Goal: Task Accomplishment & Management: Use online tool/utility

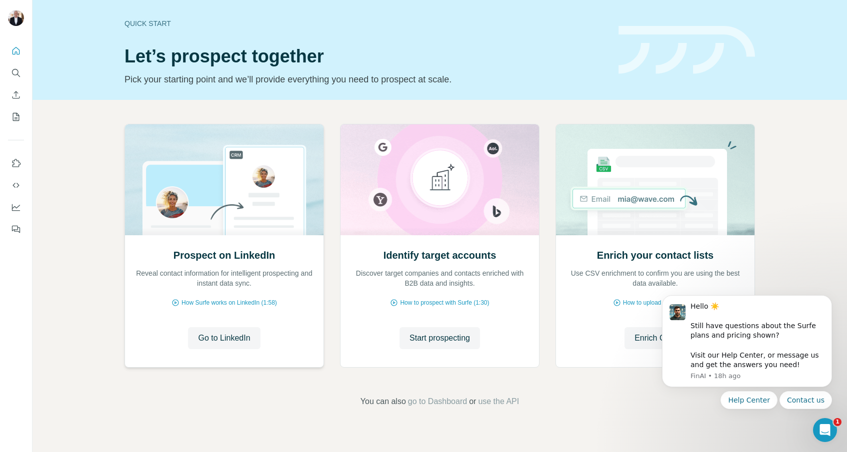
click at [221, 255] on h2 "Prospect on LinkedIn" at bounding box center [223, 255] width 101 height 14
click at [232, 337] on span "Go to LinkedIn" at bounding box center [224, 338] width 52 height 12
click at [256, 357] on div "Prospect on LinkedIn Reveal contact information for intelligent prospecting and…" at bounding box center [224, 300] width 198 height 133
click at [427, 337] on span "Start prospecting" at bounding box center [439, 338] width 60 height 12
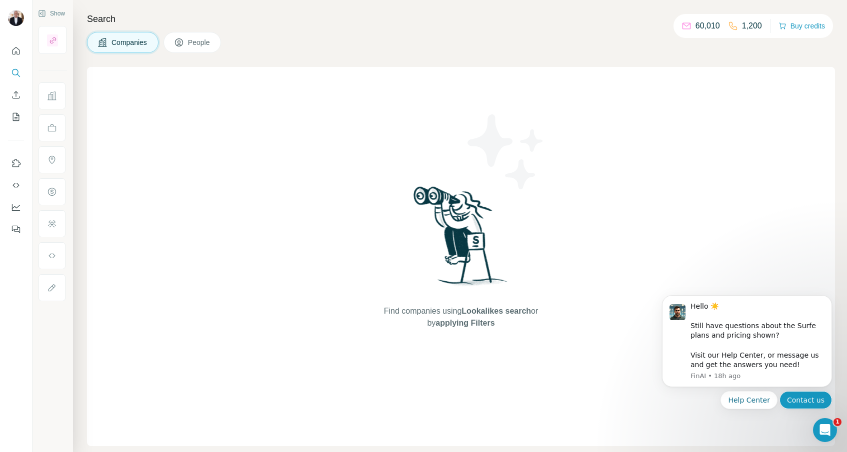
click at [789, 401] on button "Contact us" at bounding box center [805, 400] width 52 height 18
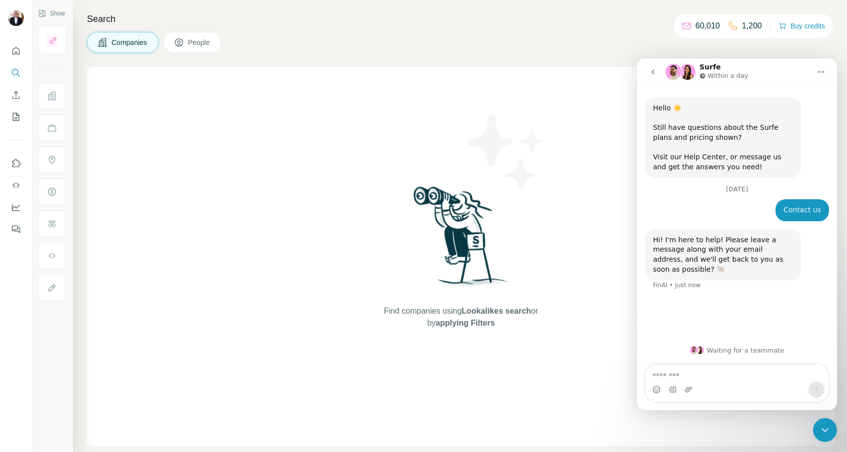
click at [819, 72] on icon "Home" at bounding box center [821, 72] width 8 height 8
click at [789, 50] on div "Companies People" at bounding box center [461, 42] width 748 height 21
click at [722, 47] on div "Companies People" at bounding box center [461, 42] width 748 height 21
click at [618, 51] on div "Companies People" at bounding box center [461, 42] width 748 height 21
click at [828, 431] on icon "Close Intercom Messenger" at bounding box center [825, 430] width 12 height 12
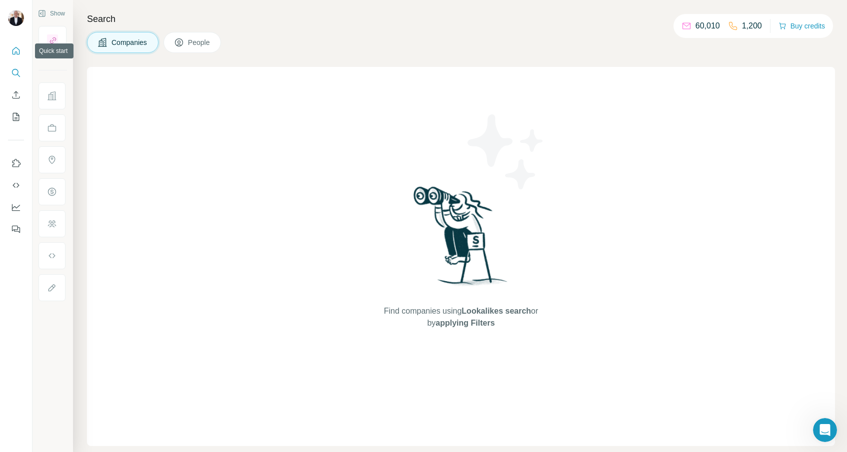
click at [17, 50] on icon "Quick start" at bounding box center [16, 51] width 10 height 10
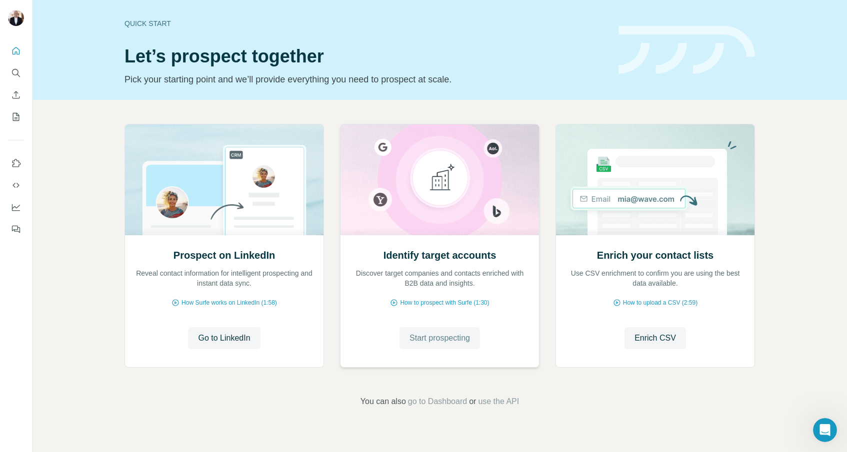
click at [440, 334] on span "Start prospecting" at bounding box center [439, 338] width 60 height 12
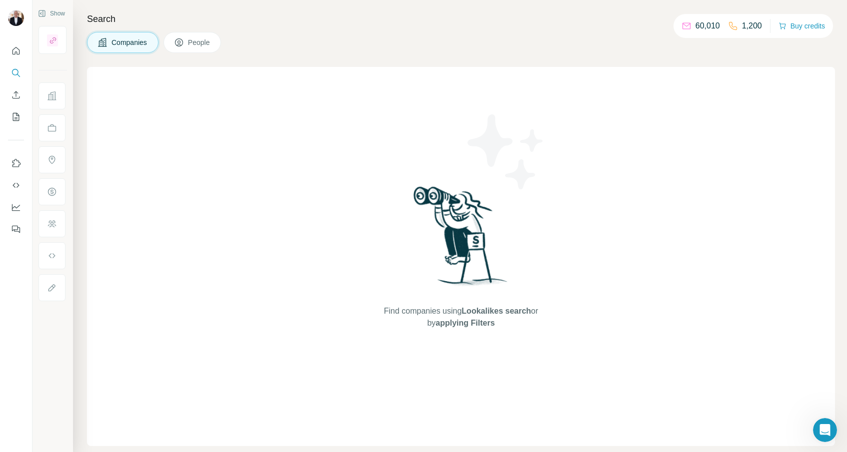
click at [130, 42] on span "Companies" at bounding box center [129, 42] width 36 height 10
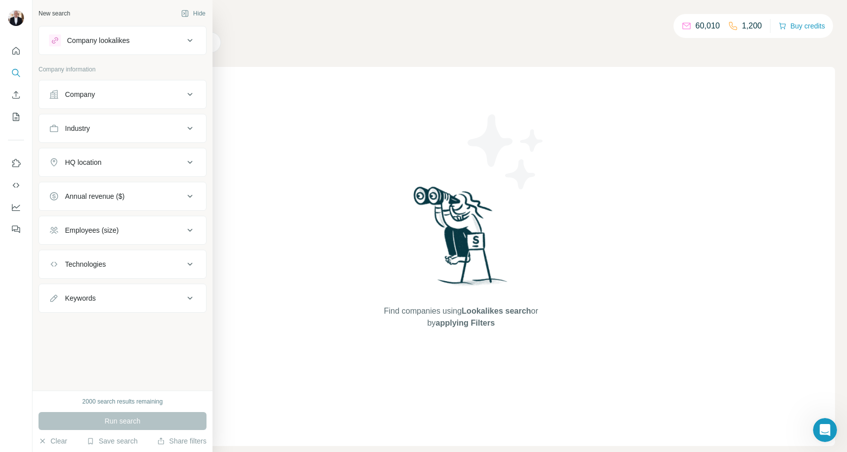
click at [105, 94] on div "Company" at bounding box center [116, 94] width 135 height 10
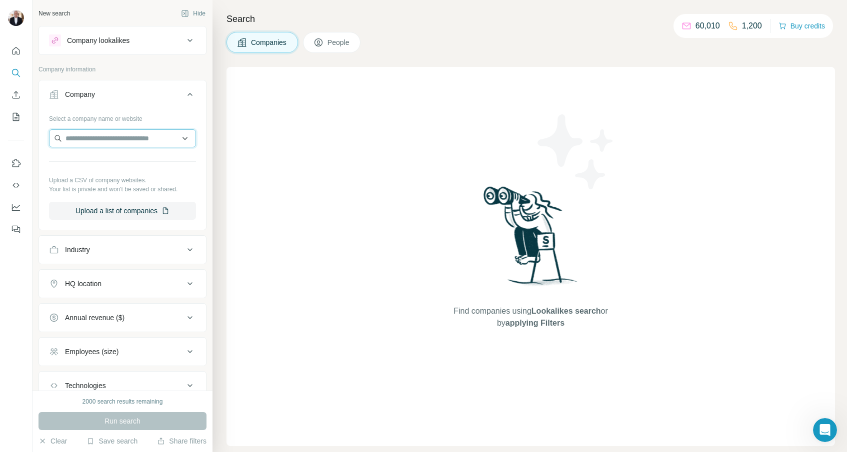
click at [110, 141] on input "text" at bounding box center [122, 138] width 147 height 18
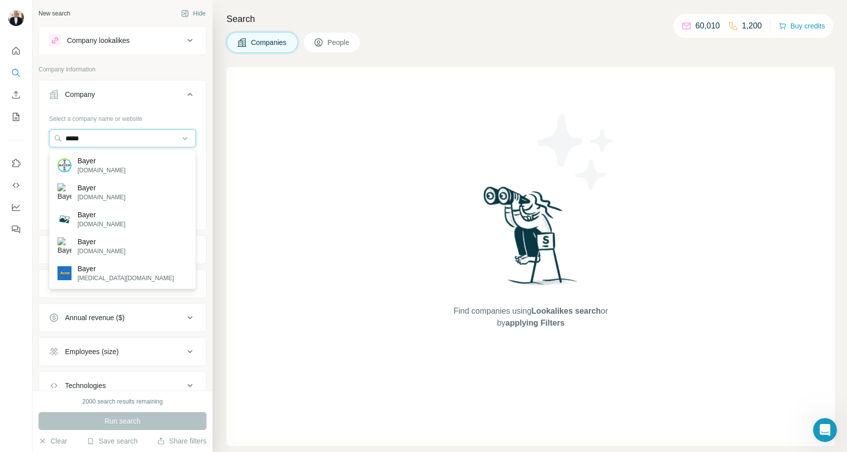
type input "*****"
click at [89, 162] on p "Bayer" at bounding box center [101, 161] width 48 height 10
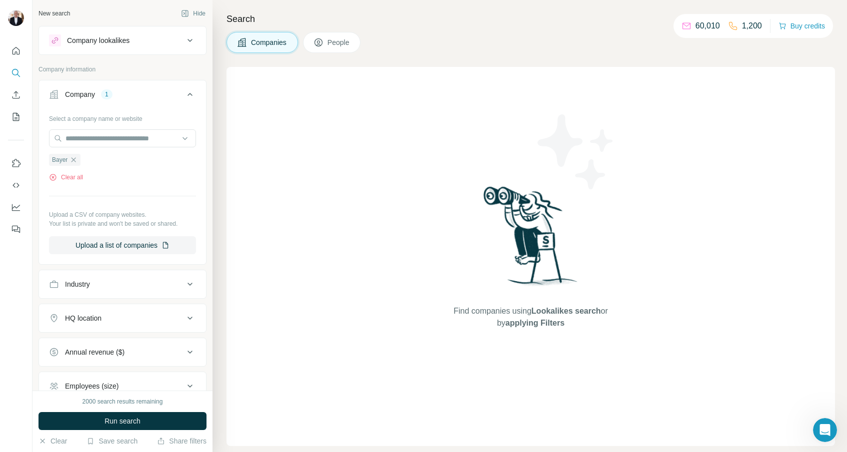
click at [341, 40] on span "People" at bounding box center [338, 42] width 23 height 10
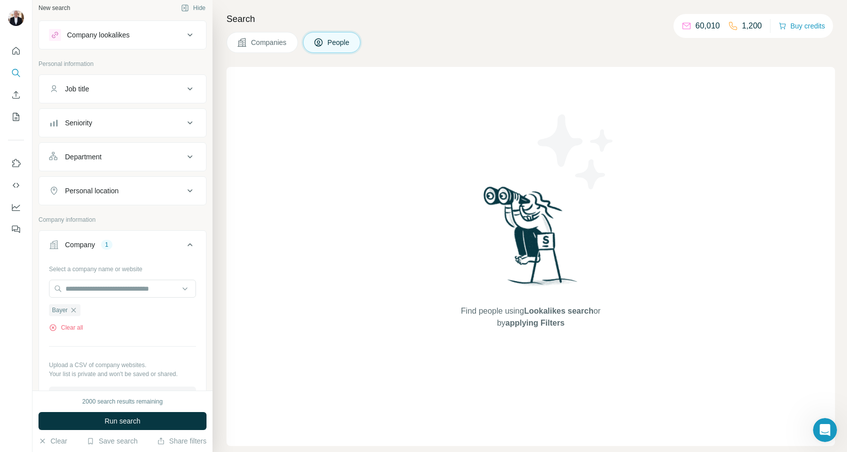
scroll to position [6, 0]
click at [191, 88] on icon at bounding box center [190, 88] width 12 height 12
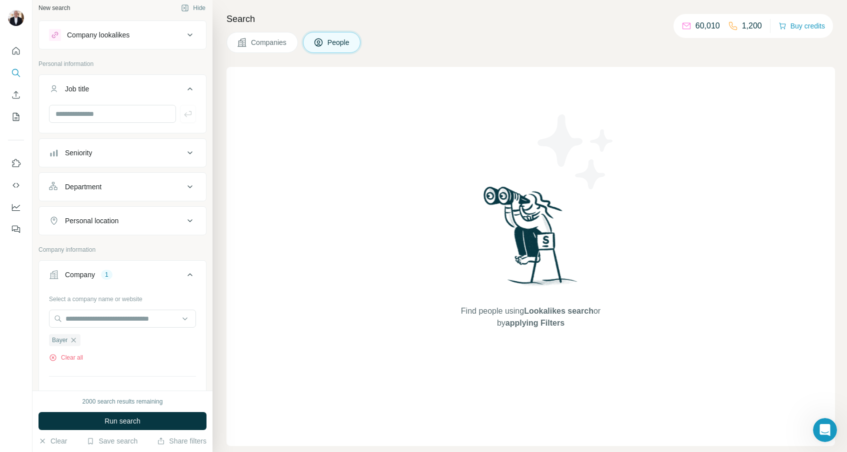
scroll to position [7, 0]
click at [145, 110] on input "text" at bounding box center [112, 112] width 127 height 18
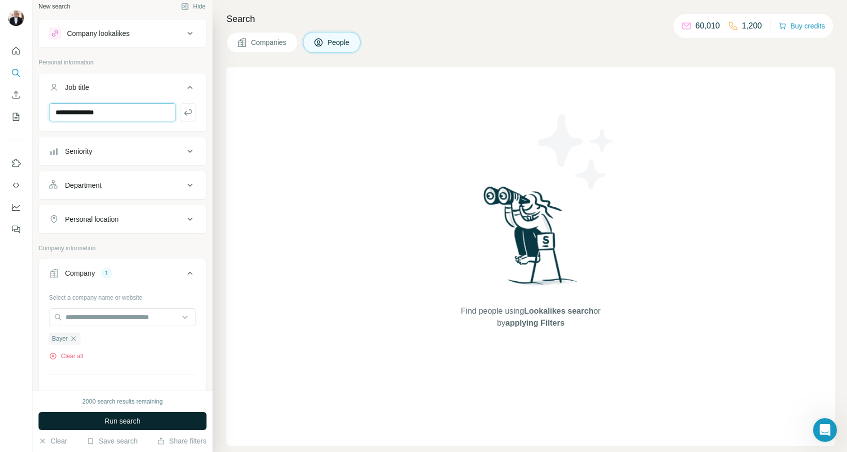
type input "**********"
click at [133, 419] on span "Run search" at bounding box center [122, 421] width 36 height 10
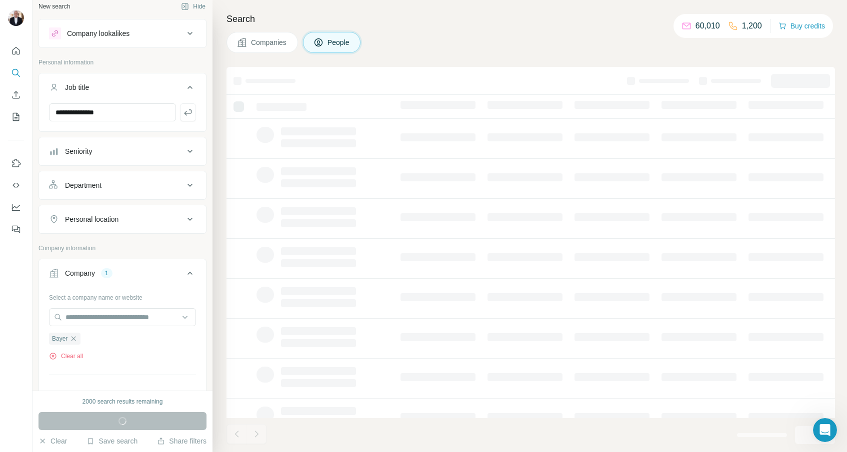
click at [133, 419] on div "Run search" at bounding box center [122, 421] width 168 height 18
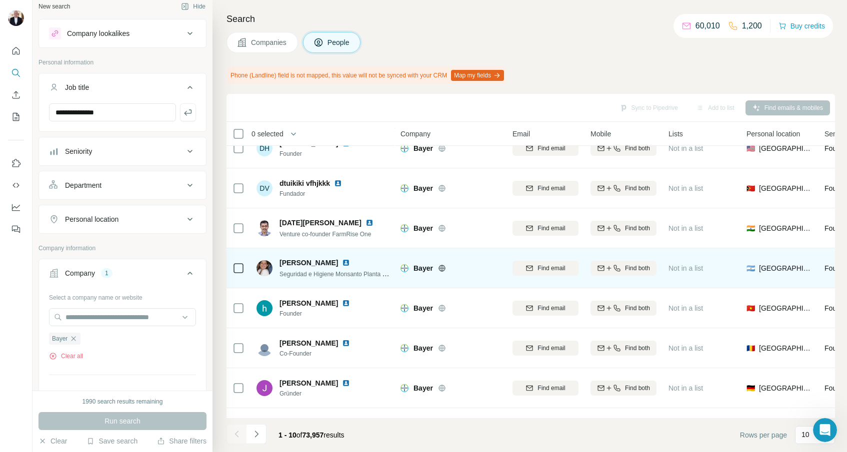
scroll to position [99, 0]
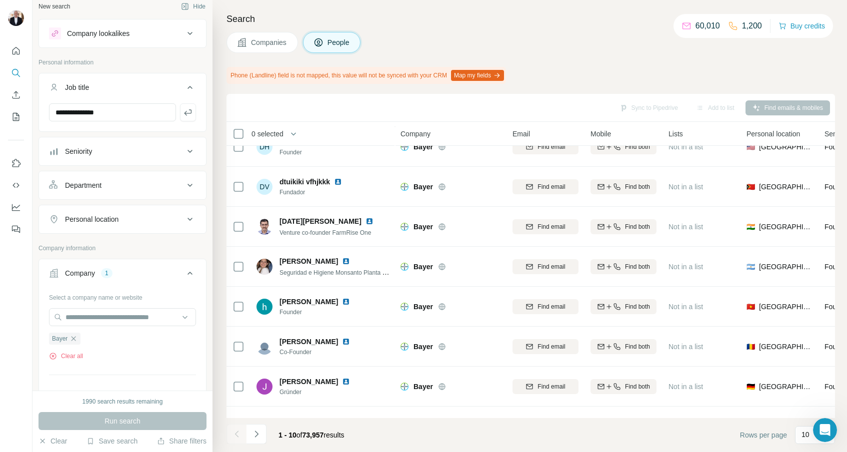
click at [189, 220] on icon at bounding box center [189, 219] width 5 height 3
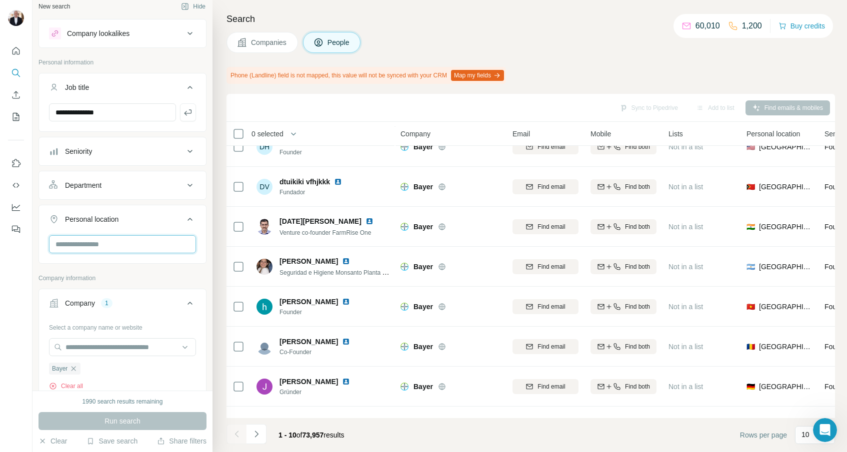
click at [133, 239] on input "text" at bounding box center [122, 244] width 147 height 18
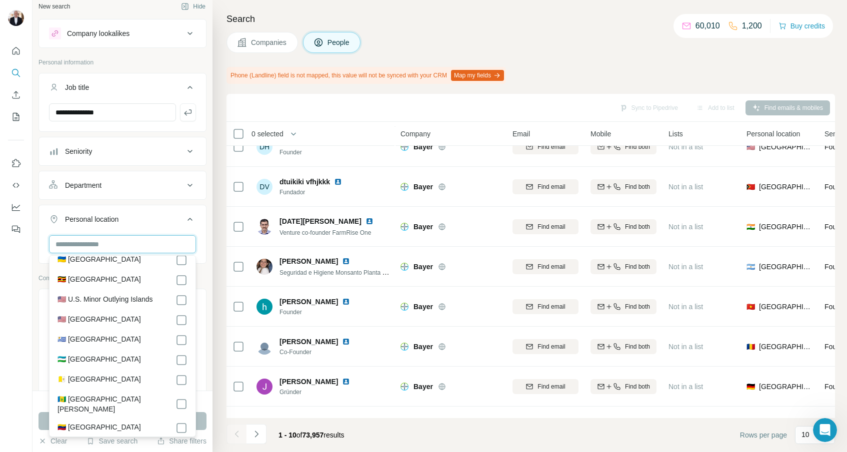
scroll to position [4609, 0]
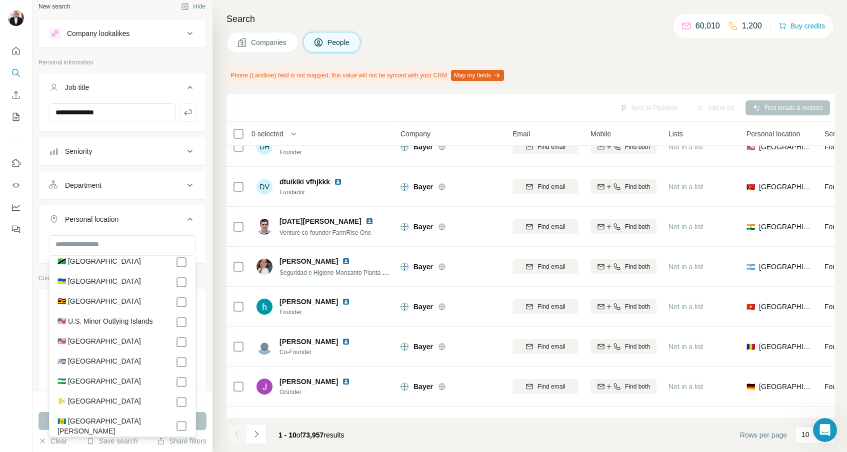
click at [85, 336] on label "🇺🇸 [GEOGRAPHIC_DATA]" at bounding box center [98, 342] width 83 height 12
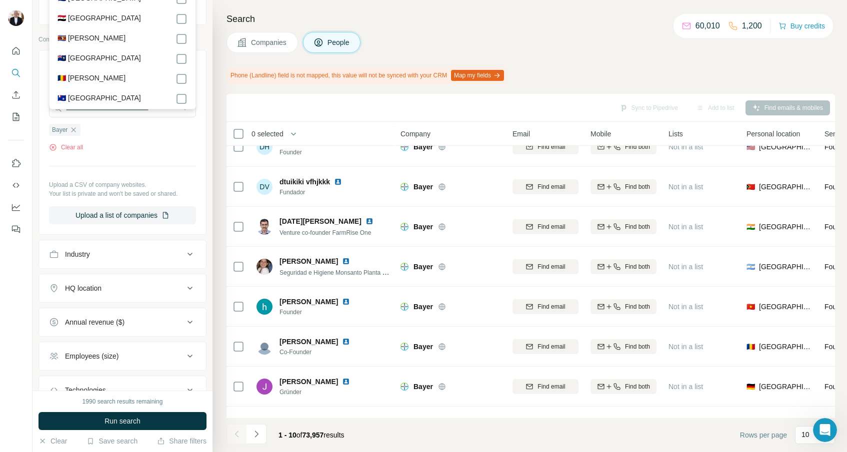
scroll to position [358, 0]
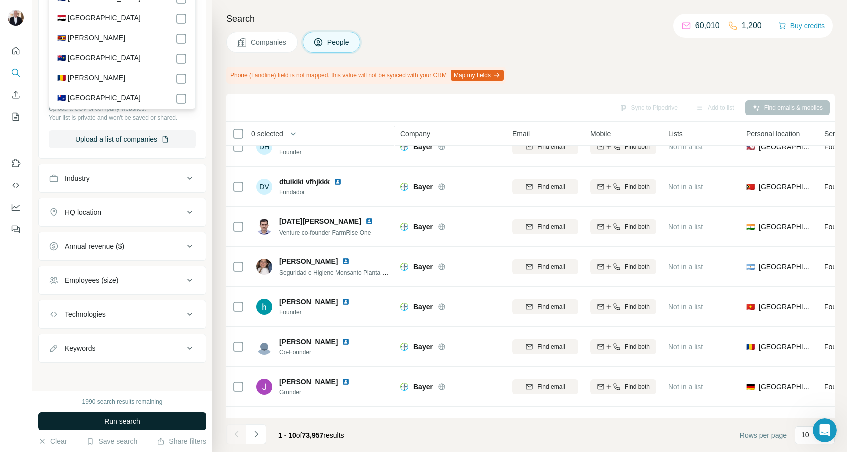
click at [129, 420] on span "Run search" at bounding box center [122, 421] width 36 height 10
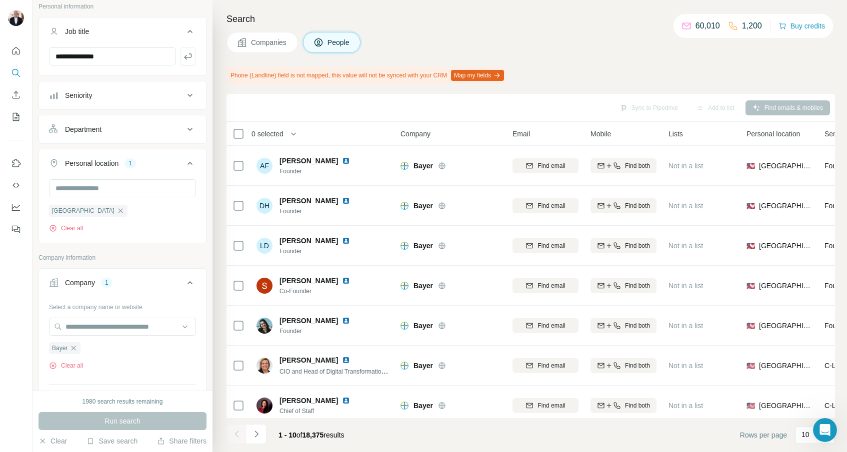
scroll to position [72, 0]
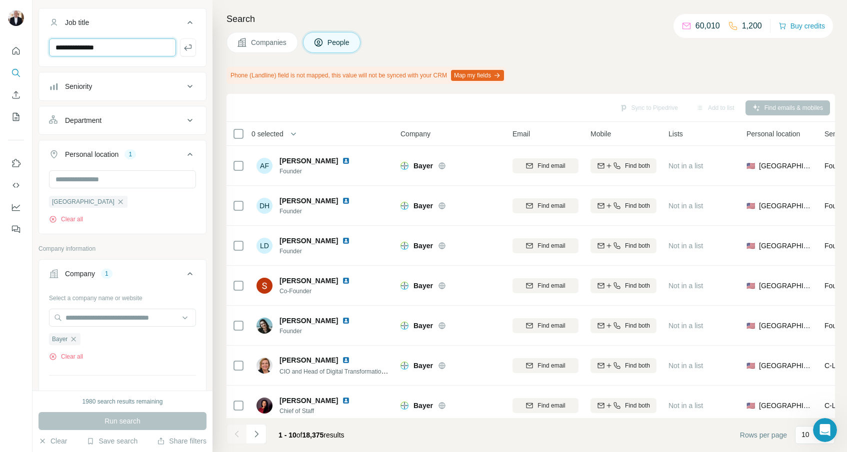
click at [135, 48] on input "**********" at bounding box center [112, 47] width 127 height 18
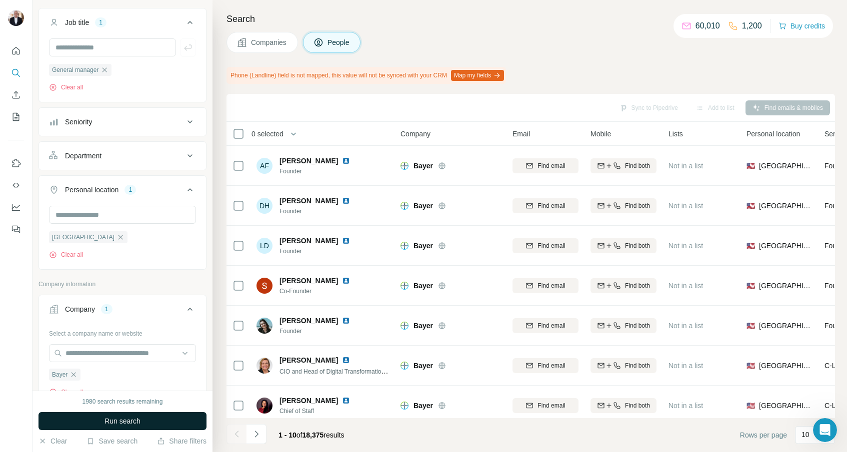
click at [120, 420] on span "Run search" at bounding box center [122, 421] width 36 height 10
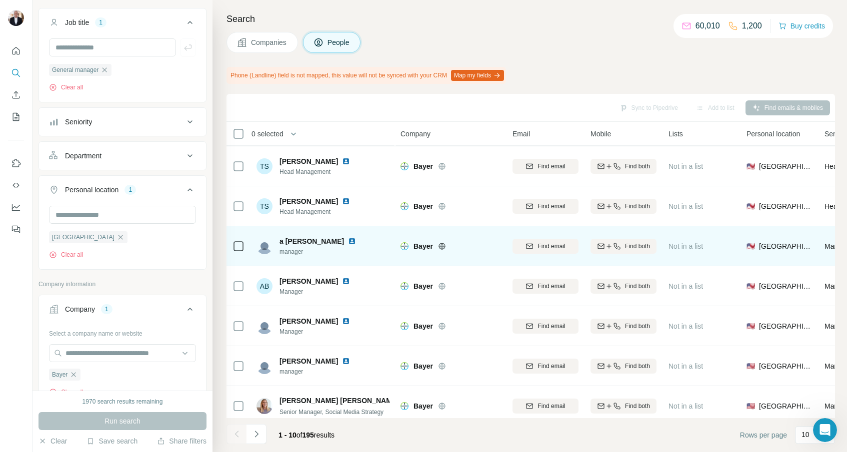
scroll to position [124, 0]
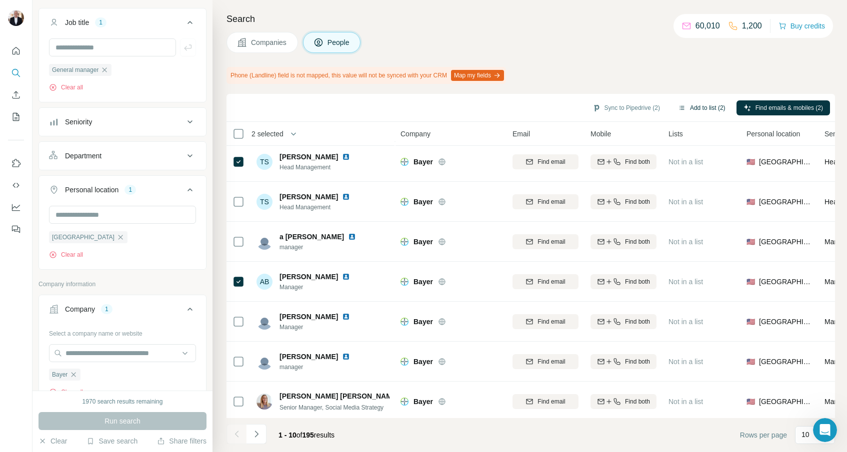
click at [699, 106] on button "Add to list (2)" at bounding box center [701, 107] width 61 height 15
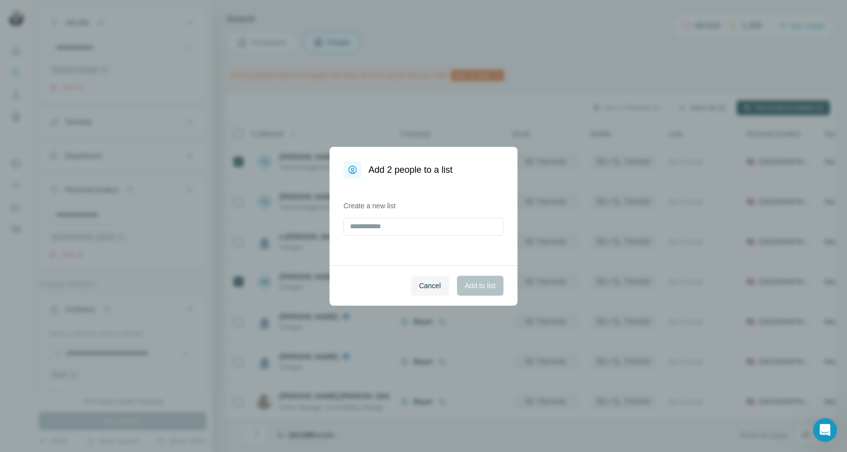
click at [699, 106] on div "Add 2 people to a list Create a new list Cancel Add to list" at bounding box center [423, 226] width 847 height 452
click at [351, 227] on input "text" at bounding box center [423, 227] width 160 height 18
type input "*****"
click at [480, 288] on span "Add to list" at bounding box center [480, 286] width 30 height 10
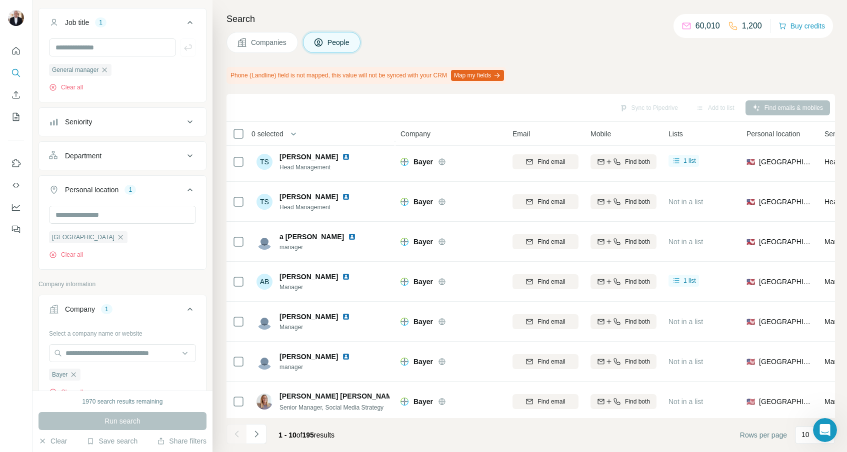
scroll to position [0, 0]
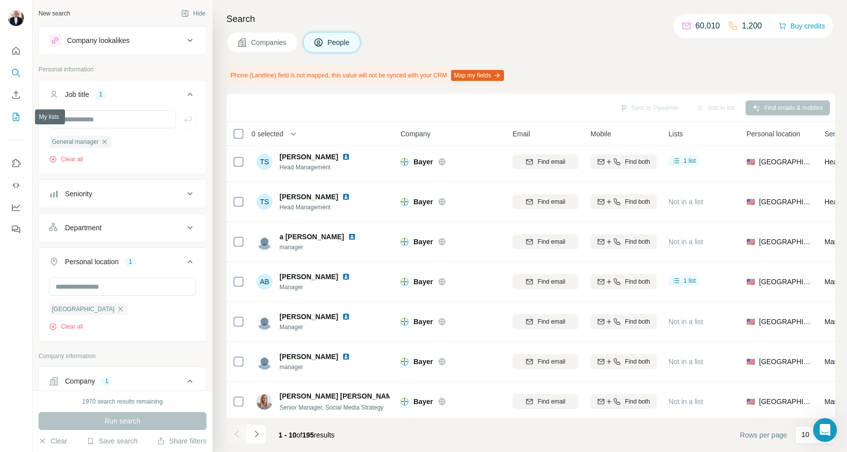
click at [16, 115] on icon "My lists" at bounding box center [16, 116] width 5 height 6
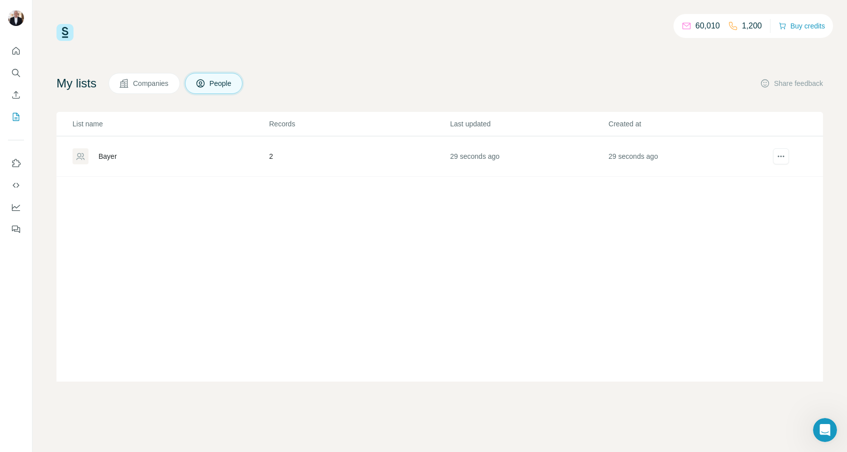
click at [104, 156] on div "Bayer" at bounding box center [107, 156] width 18 height 10
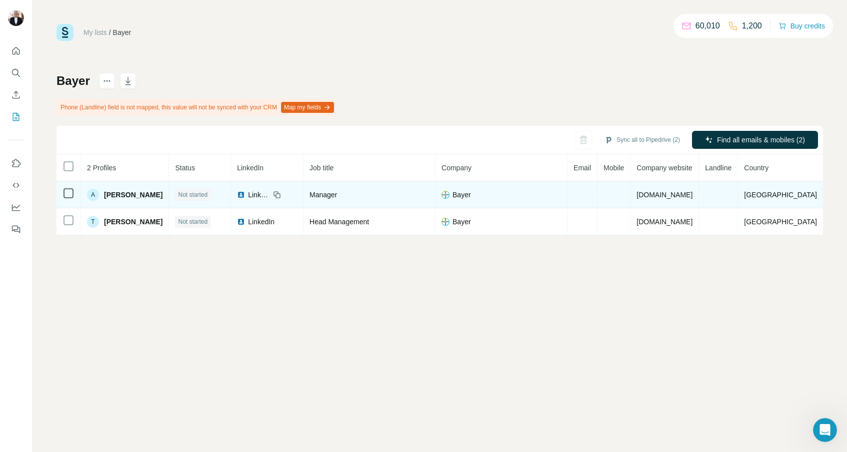
click at [254, 195] on span "LinkedIn" at bounding box center [259, 195] width 22 height 10
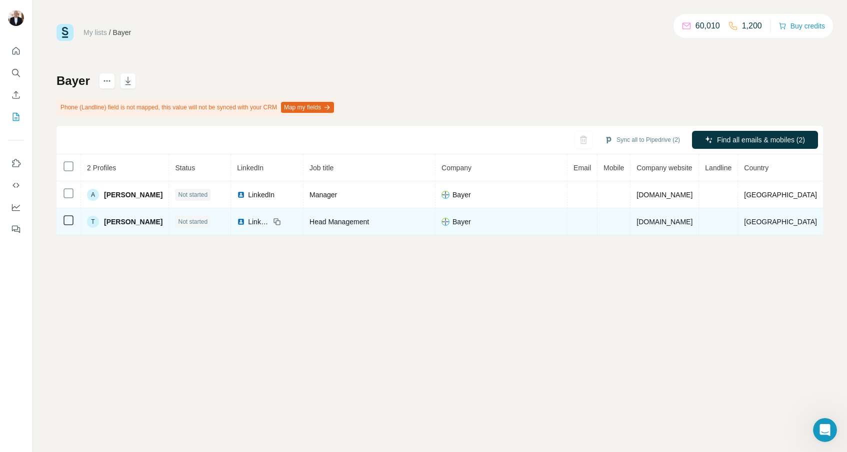
click at [123, 220] on span "[PERSON_NAME]" at bounding box center [133, 222] width 58 height 10
click at [251, 221] on span "LinkedIn" at bounding box center [259, 222] width 22 height 10
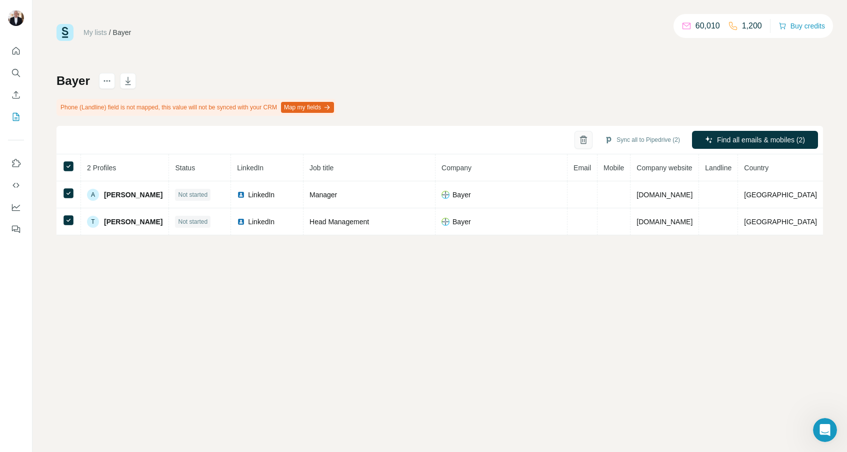
click at [578, 140] on icon "button" at bounding box center [583, 140] width 10 height 10
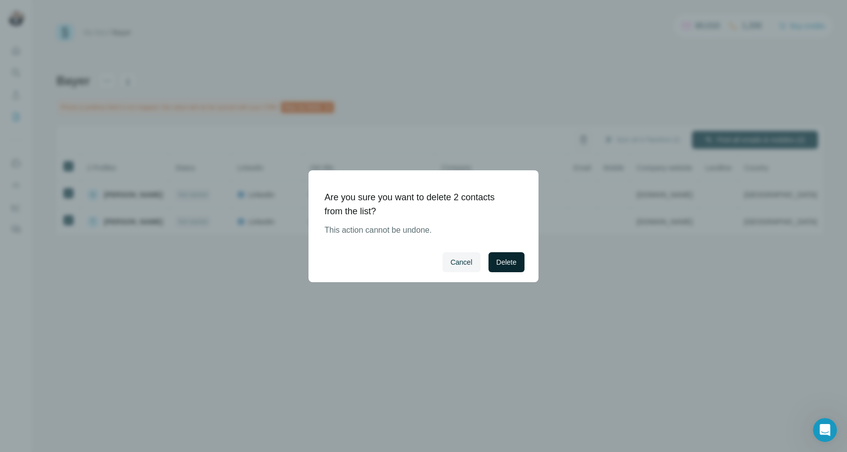
click at [511, 254] on button "Delete" at bounding box center [506, 262] width 36 height 20
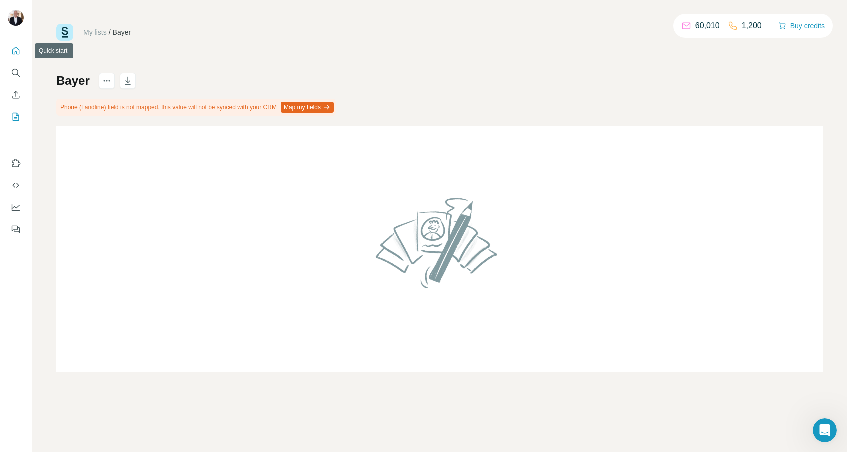
click at [17, 51] on icon "Quick start" at bounding box center [16, 51] width 10 height 10
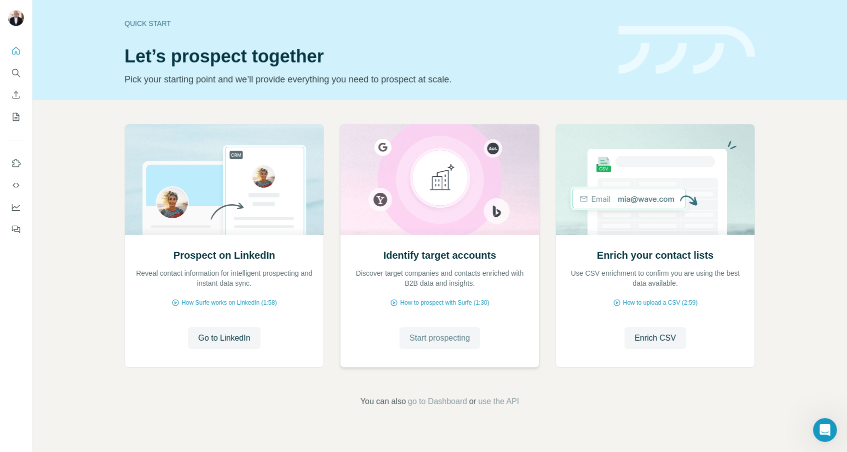
click at [454, 339] on span "Start prospecting" at bounding box center [439, 338] width 60 height 12
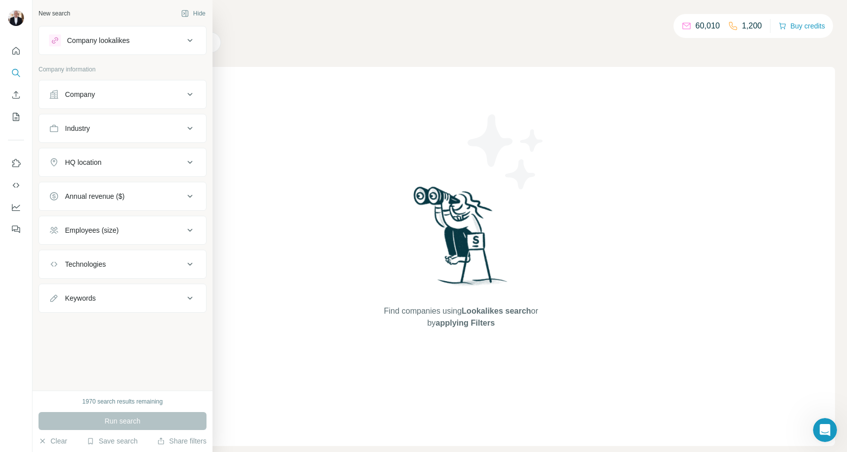
click at [112, 94] on div "Company" at bounding box center [116, 94] width 135 height 10
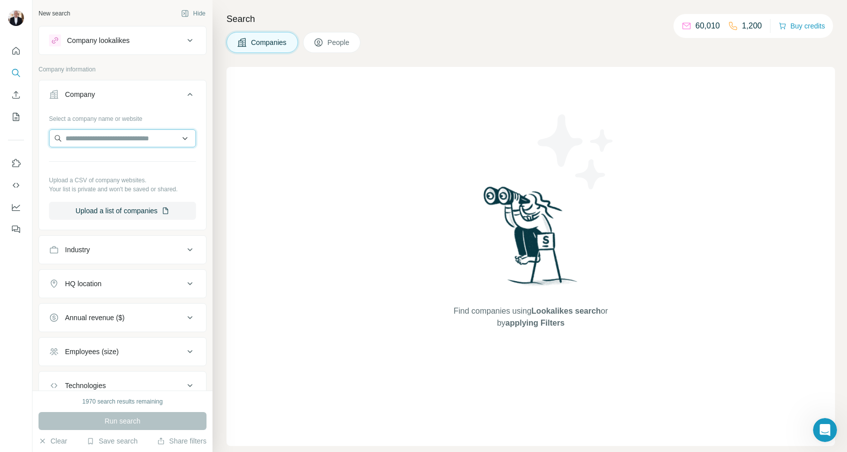
click at [115, 135] on input "text" at bounding box center [122, 138] width 147 height 18
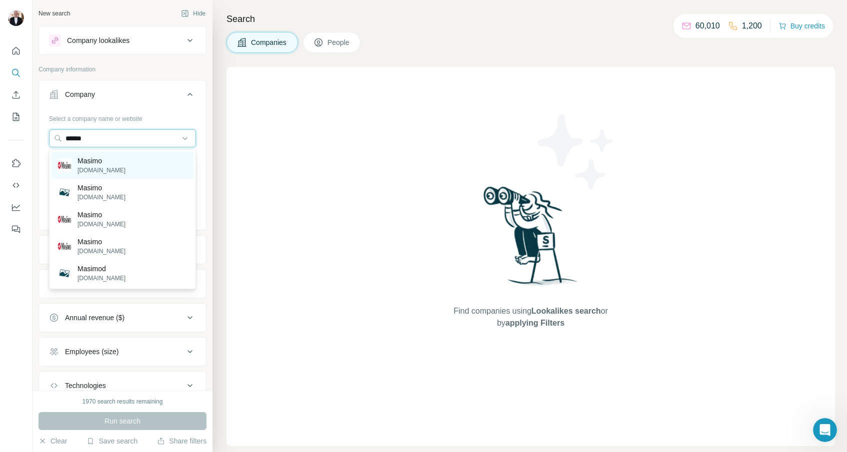
type input "******"
click at [91, 160] on p "Masimo" at bounding box center [101, 161] width 48 height 10
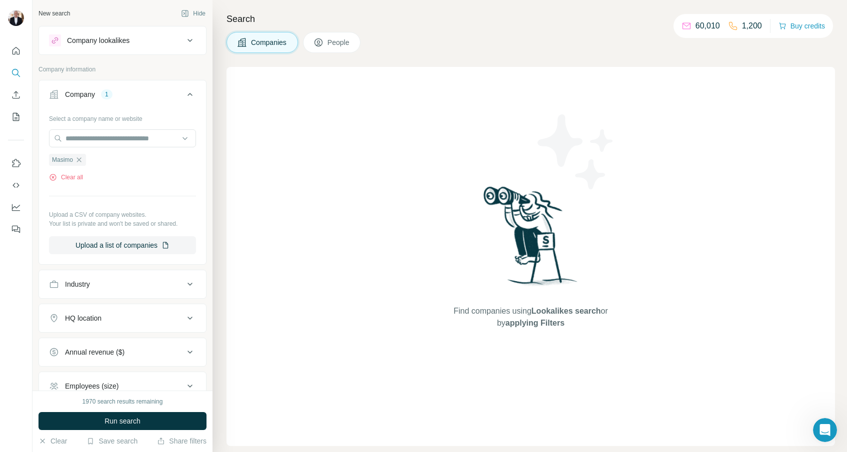
click at [335, 44] on span "People" at bounding box center [338, 42] width 23 height 10
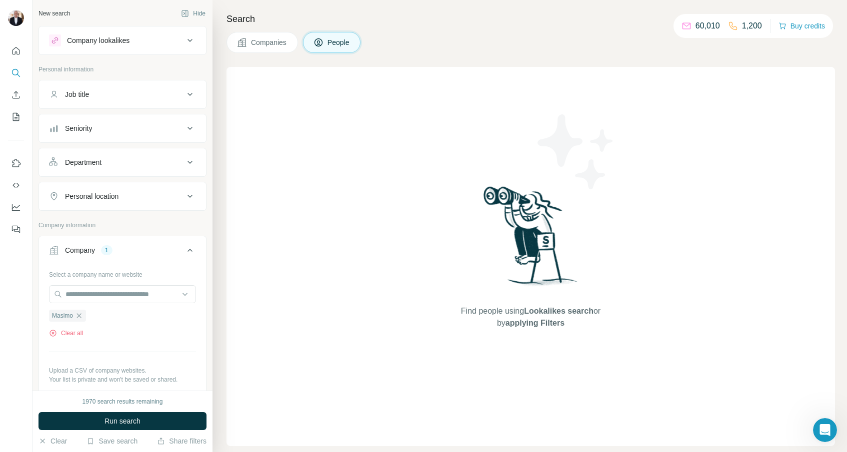
click at [192, 95] on icon at bounding box center [190, 94] width 12 height 12
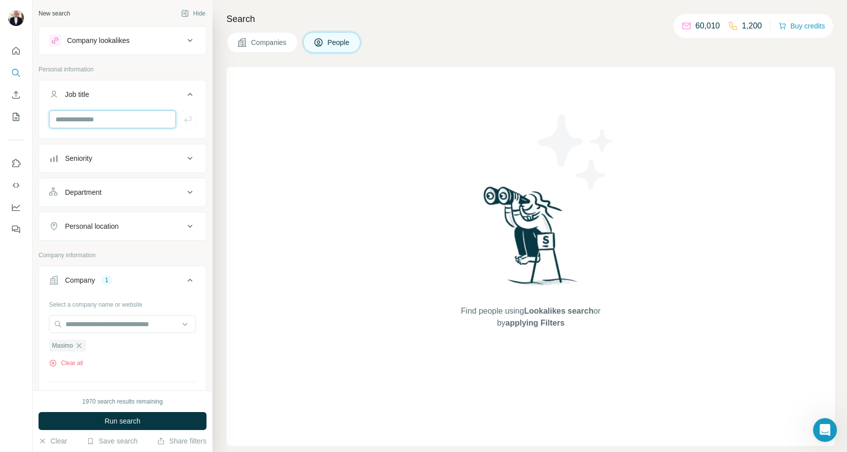
click at [90, 123] on input "text" at bounding box center [112, 119] width 127 height 18
type input "*"
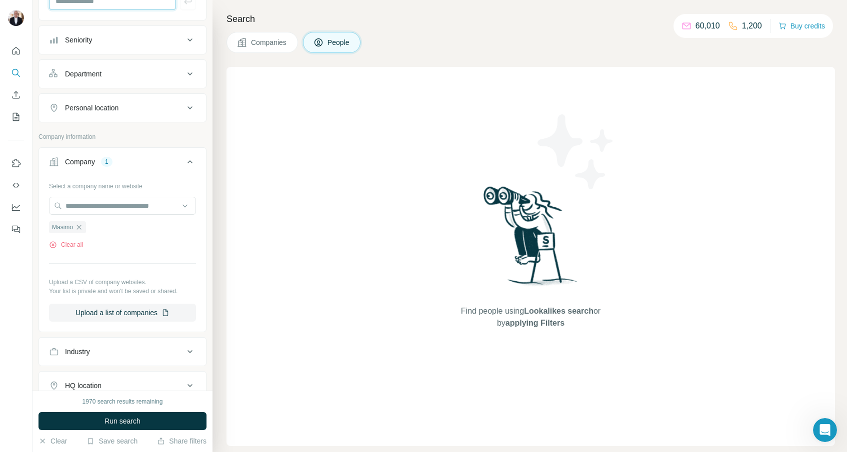
scroll to position [0, 0]
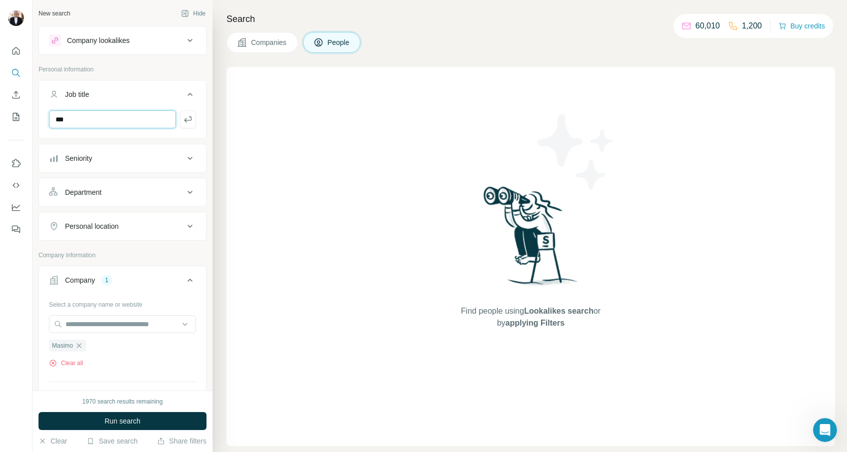
type input "**"
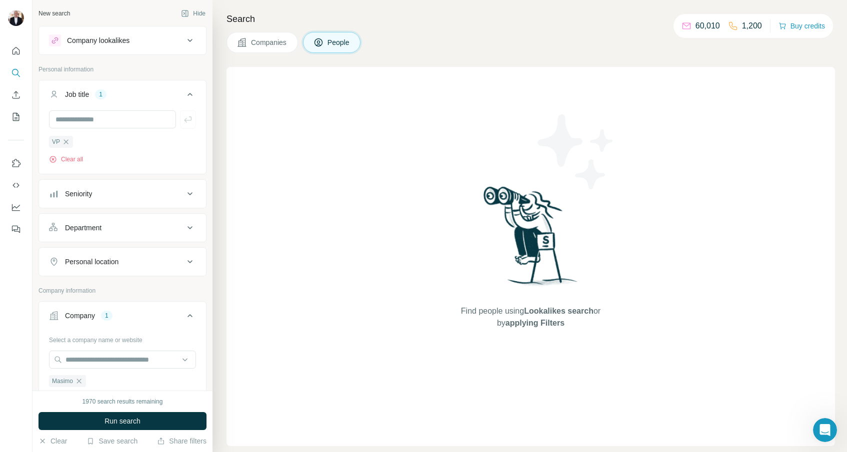
click at [124, 425] on span "Run search" at bounding box center [122, 421] width 36 height 10
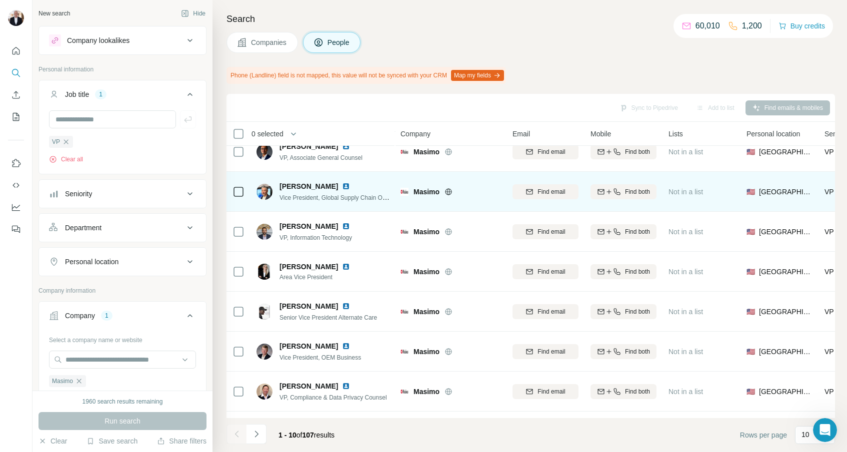
scroll to position [95, 0]
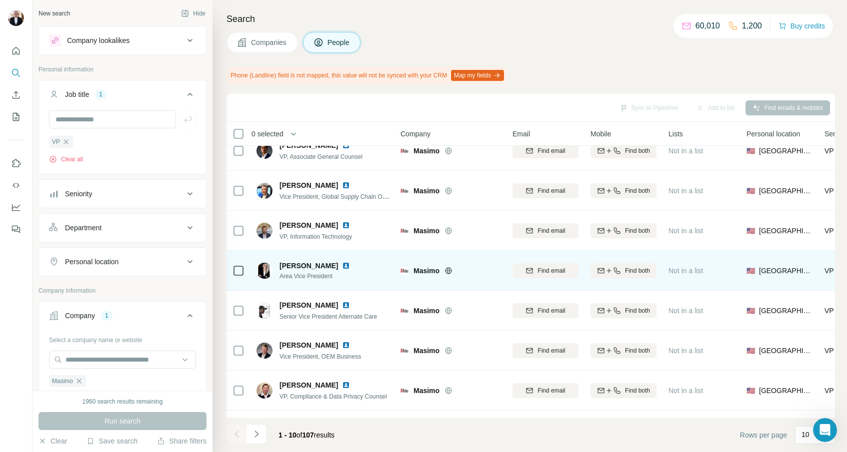
click at [313, 267] on span "[PERSON_NAME]" at bounding box center [308, 266] width 58 height 10
click at [303, 265] on span "[PERSON_NAME]" at bounding box center [308, 266] width 58 height 10
click at [342, 264] on img at bounding box center [346, 266] width 8 height 8
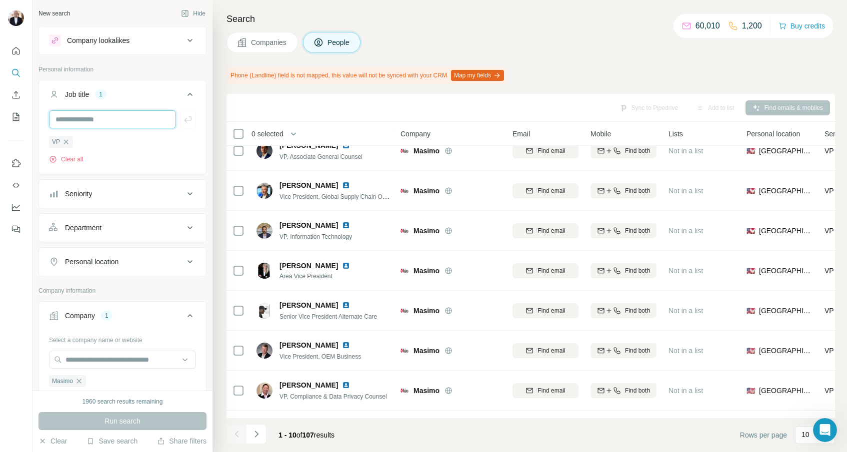
click at [118, 119] on input "text" at bounding box center [112, 119] width 127 height 18
click at [350, 40] on span "People" at bounding box center [338, 42] width 23 height 10
click at [335, 41] on span "People" at bounding box center [338, 42] width 23 height 10
click at [11, 49] on icon "Quick start" at bounding box center [16, 51] width 10 height 10
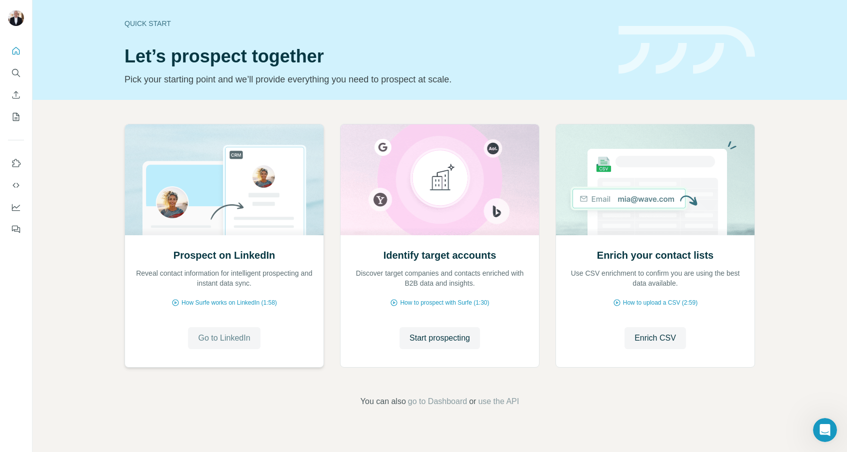
click at [232, 338] on span "Go to LinkedIn" at bounding box center [224, 338] width 52 height 12
